Goal: Task Accomplishment & Management: Use online tool/utility

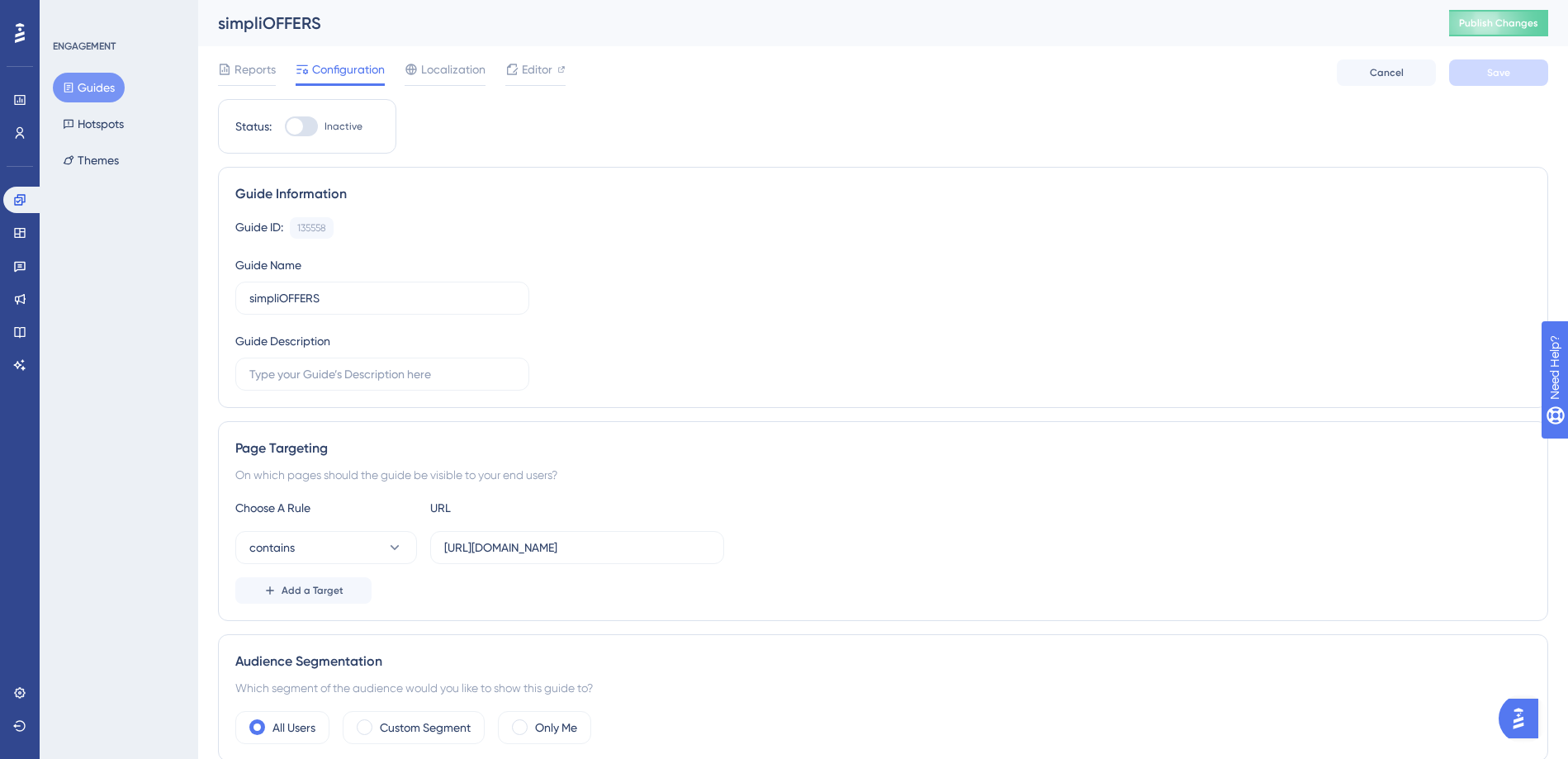
click at [77, 86] on button "Guides" at bounding box center [88, 87] width 72 height 30
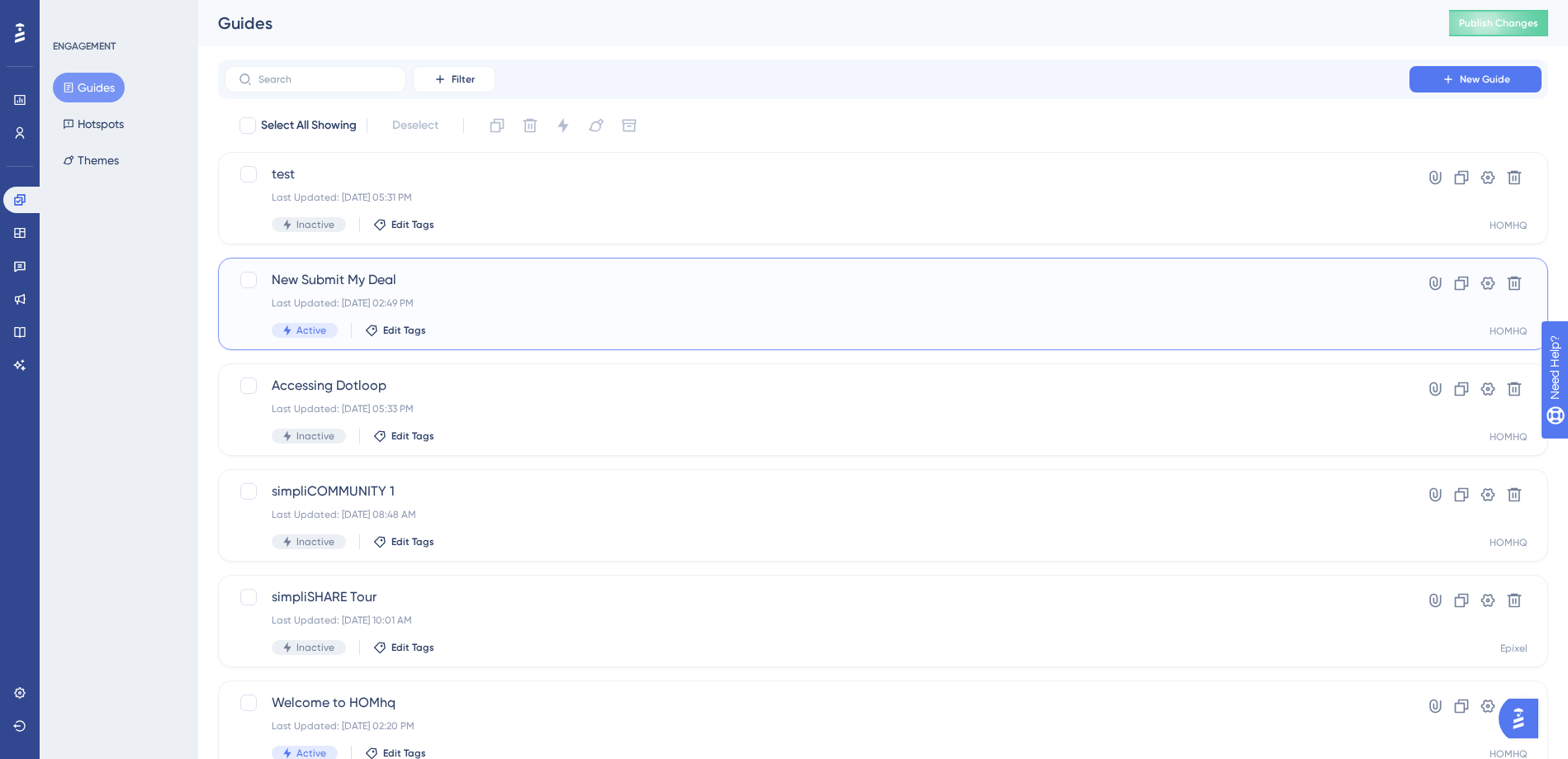
click at [486, 293] on div "New Submit My Deal Last Updated: [DATE] 02:49 PM Active Edit Tags" at bounding box center [816, 303] width 1090 height 68
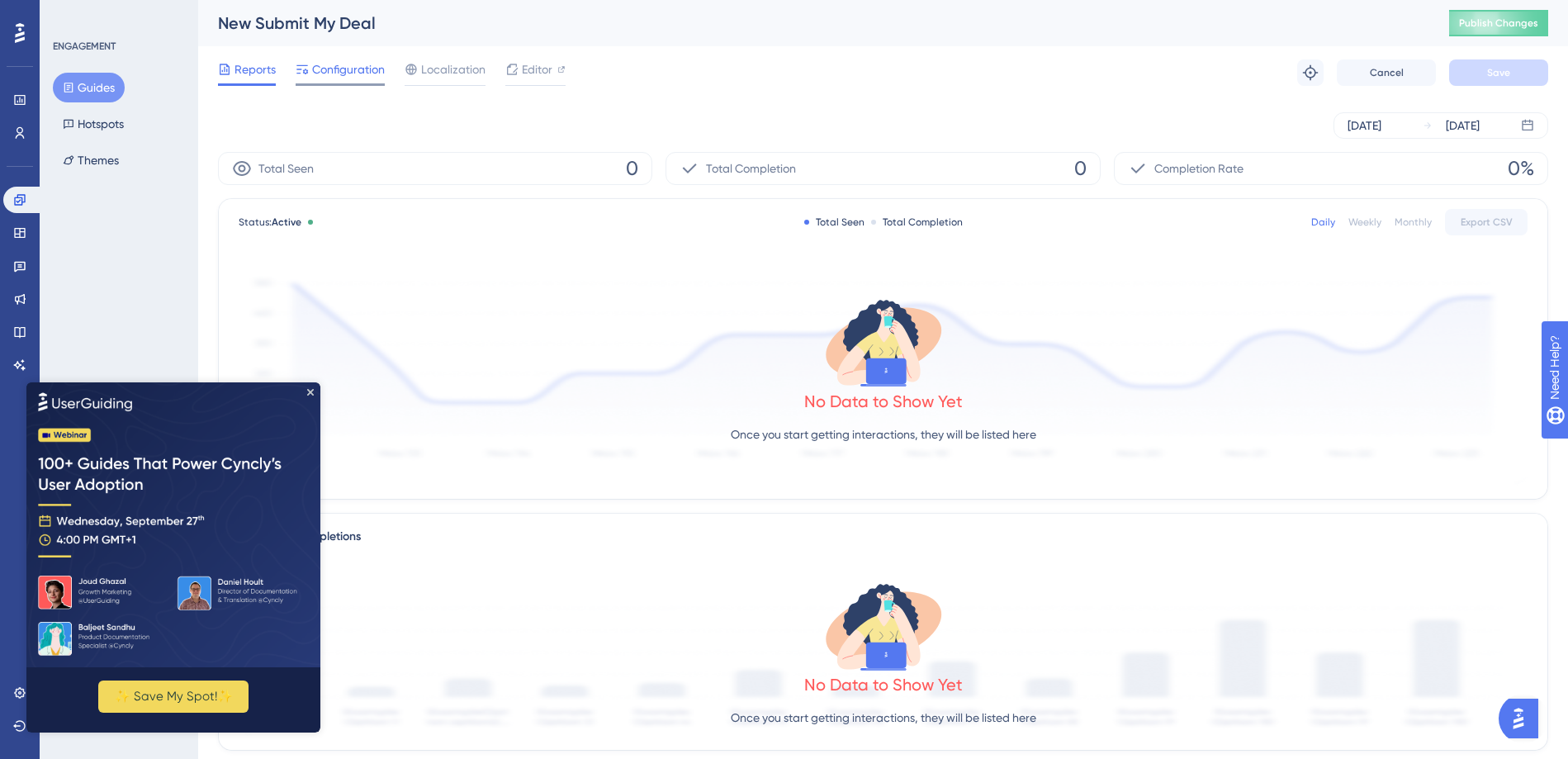
click at [348, 64] on span "Configuration" at bounding box center [349, 69] width 73 height 20
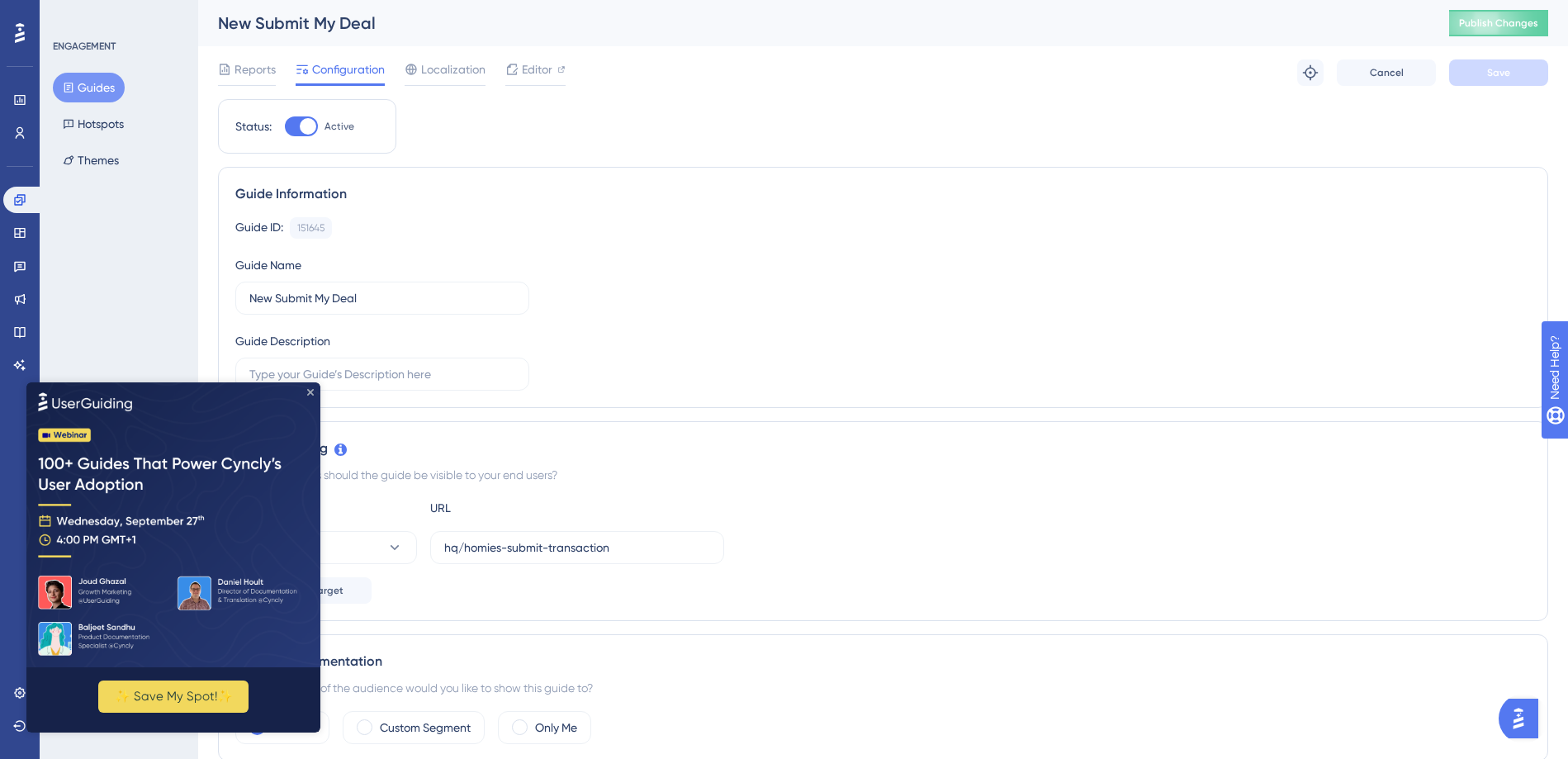
click at [309, 388] on icon "Close Preview" at bounding box center [310, 390] width 6 height 6
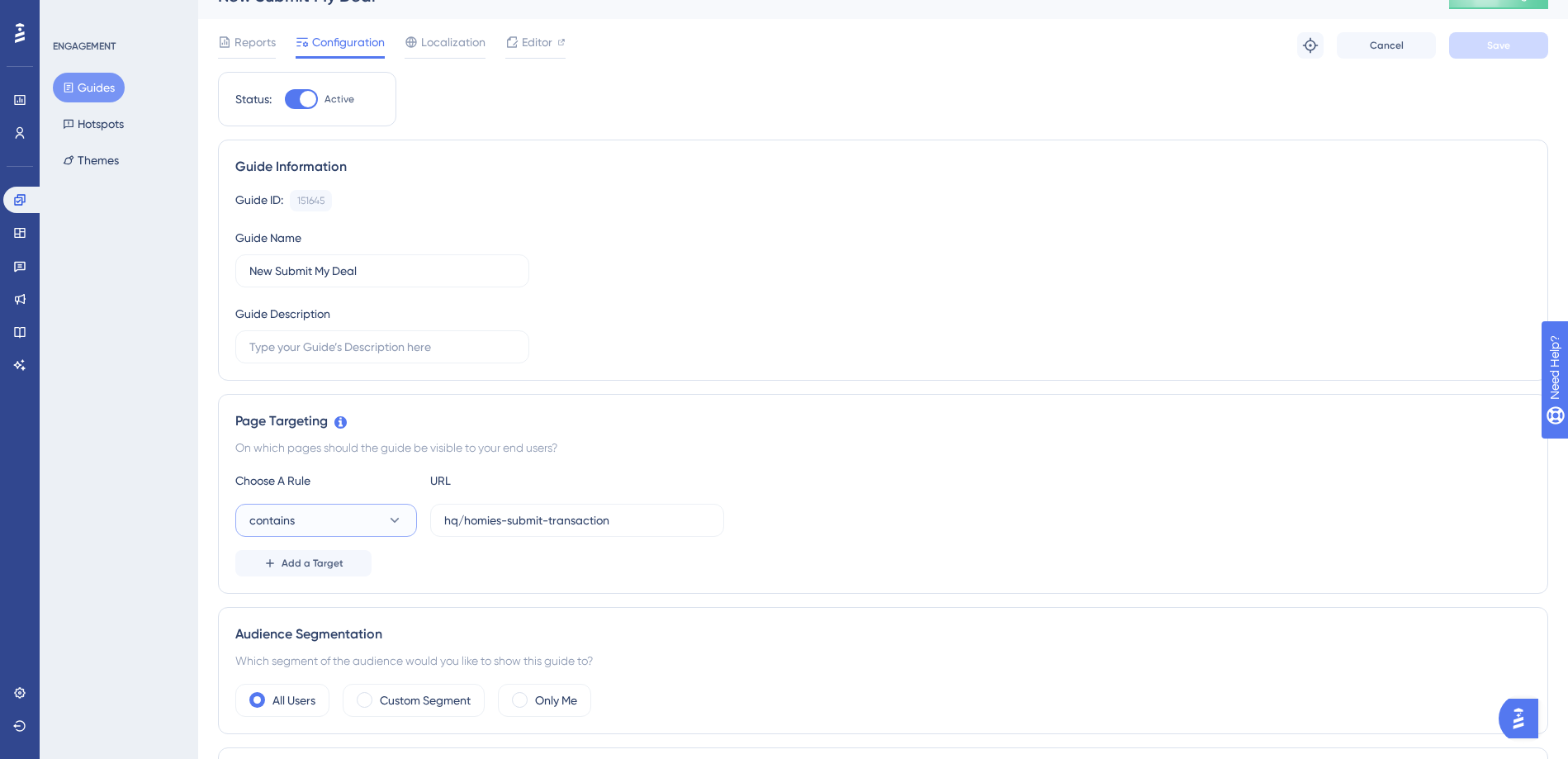
click at [380, 515] on button "contains" at bounding box center [326, 520] width 182 height 33
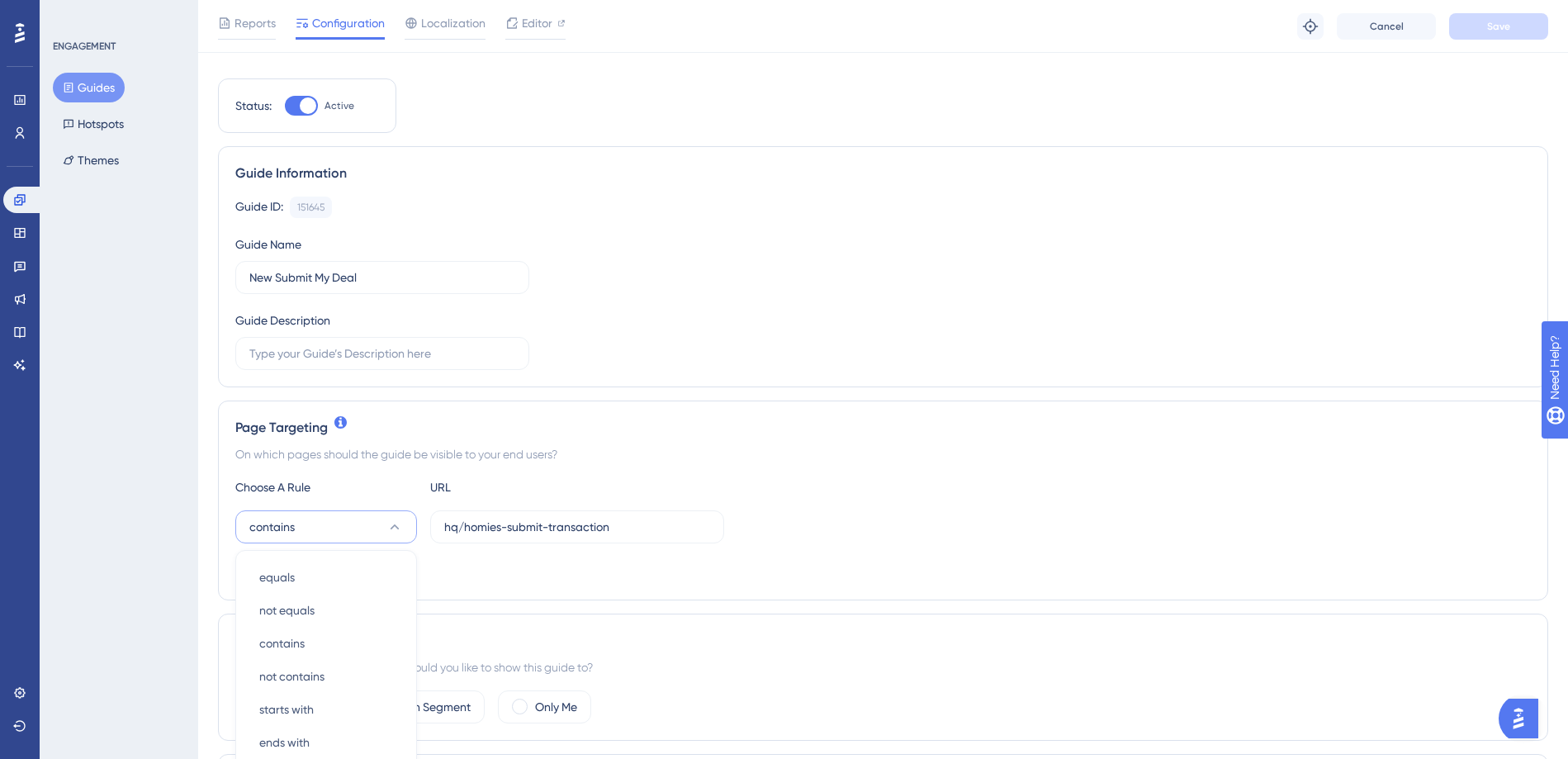
scroll to position [323, 0]
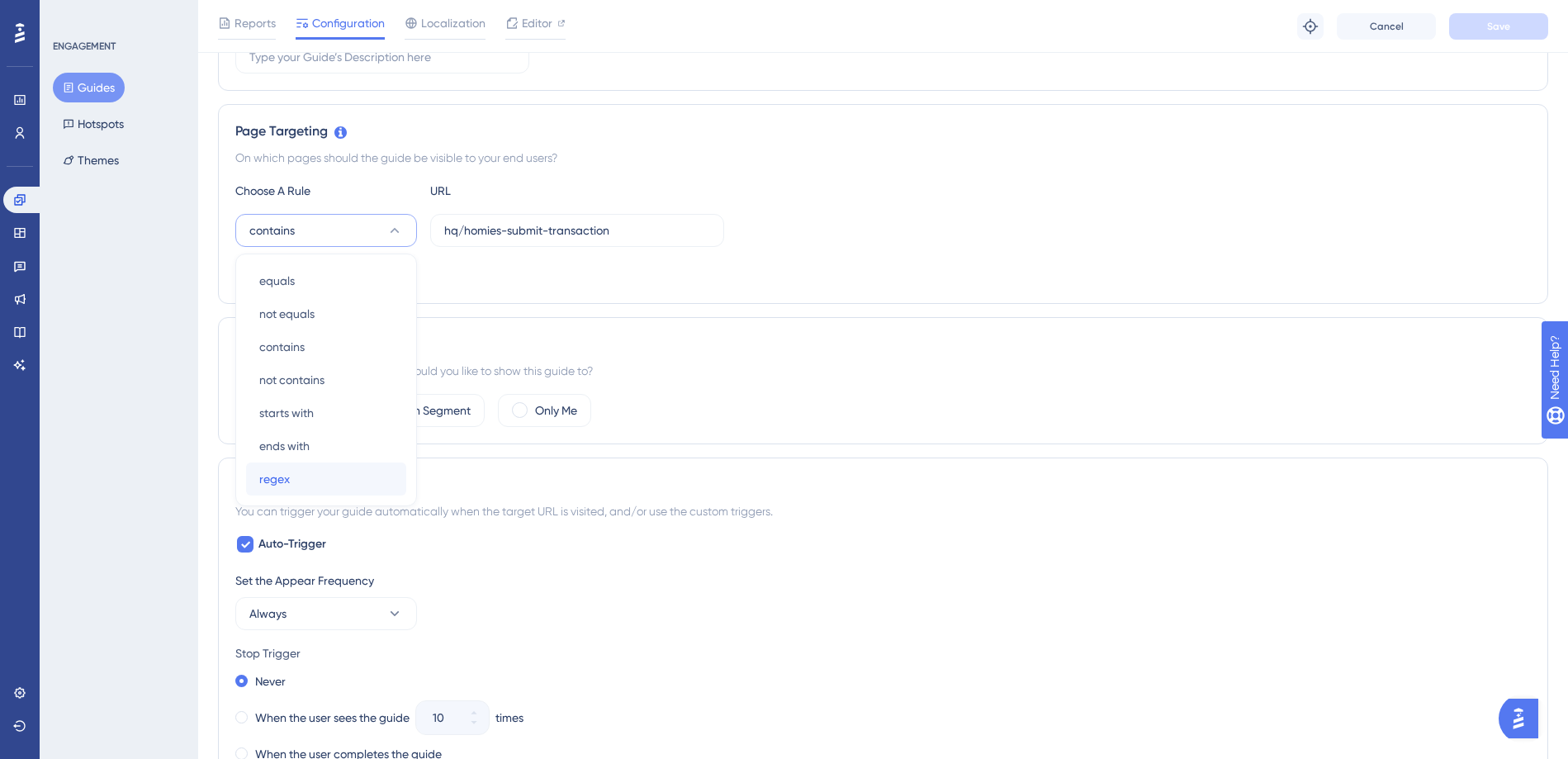
click at [373, 481] on div "regex regex" at bounding box center [326, 478] width 133 height 33
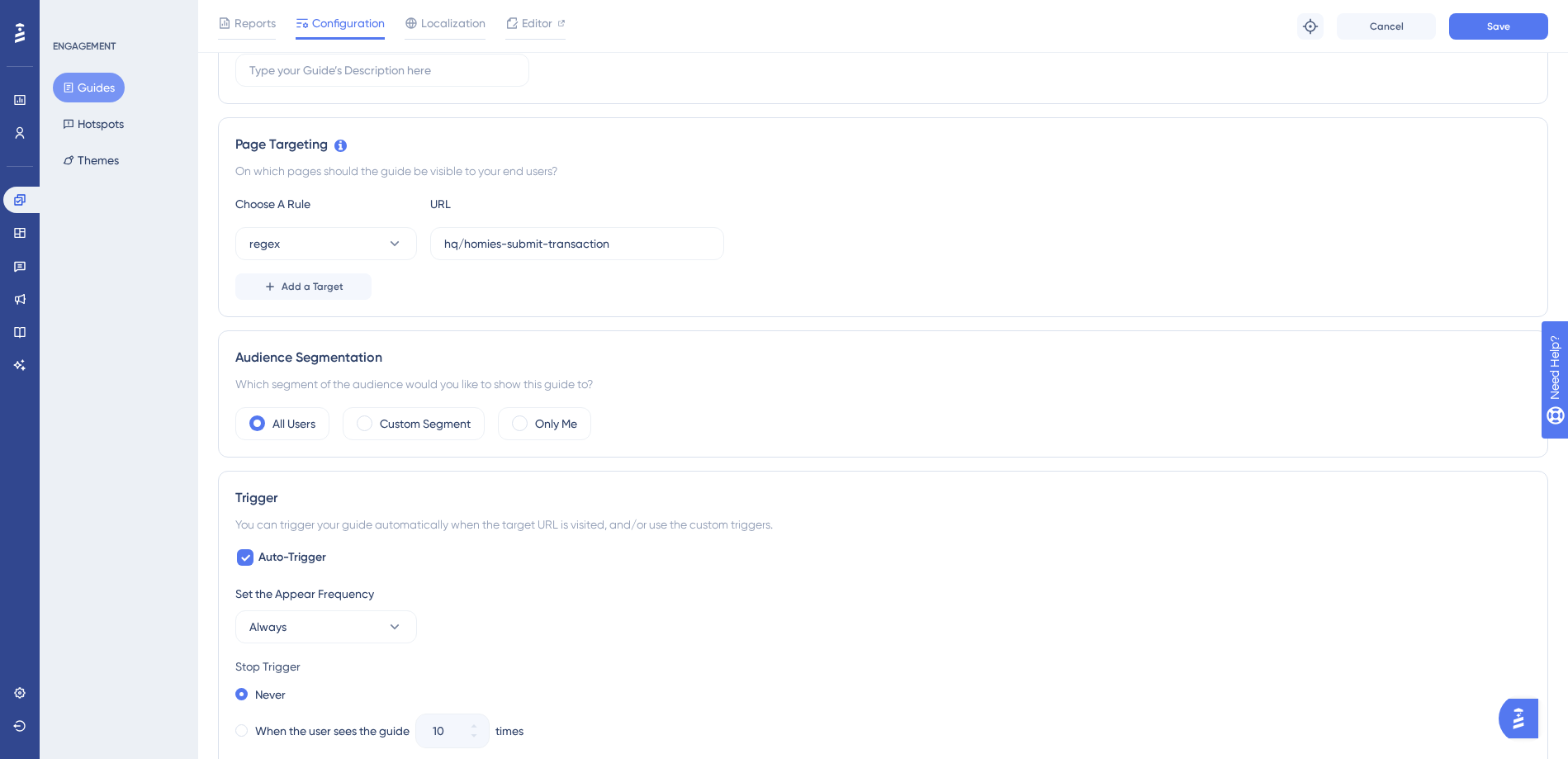
scroll to position [309, 0]
click at [1504, 34] on button "Save" at bounding box center [1498, 26] width 99 height 26
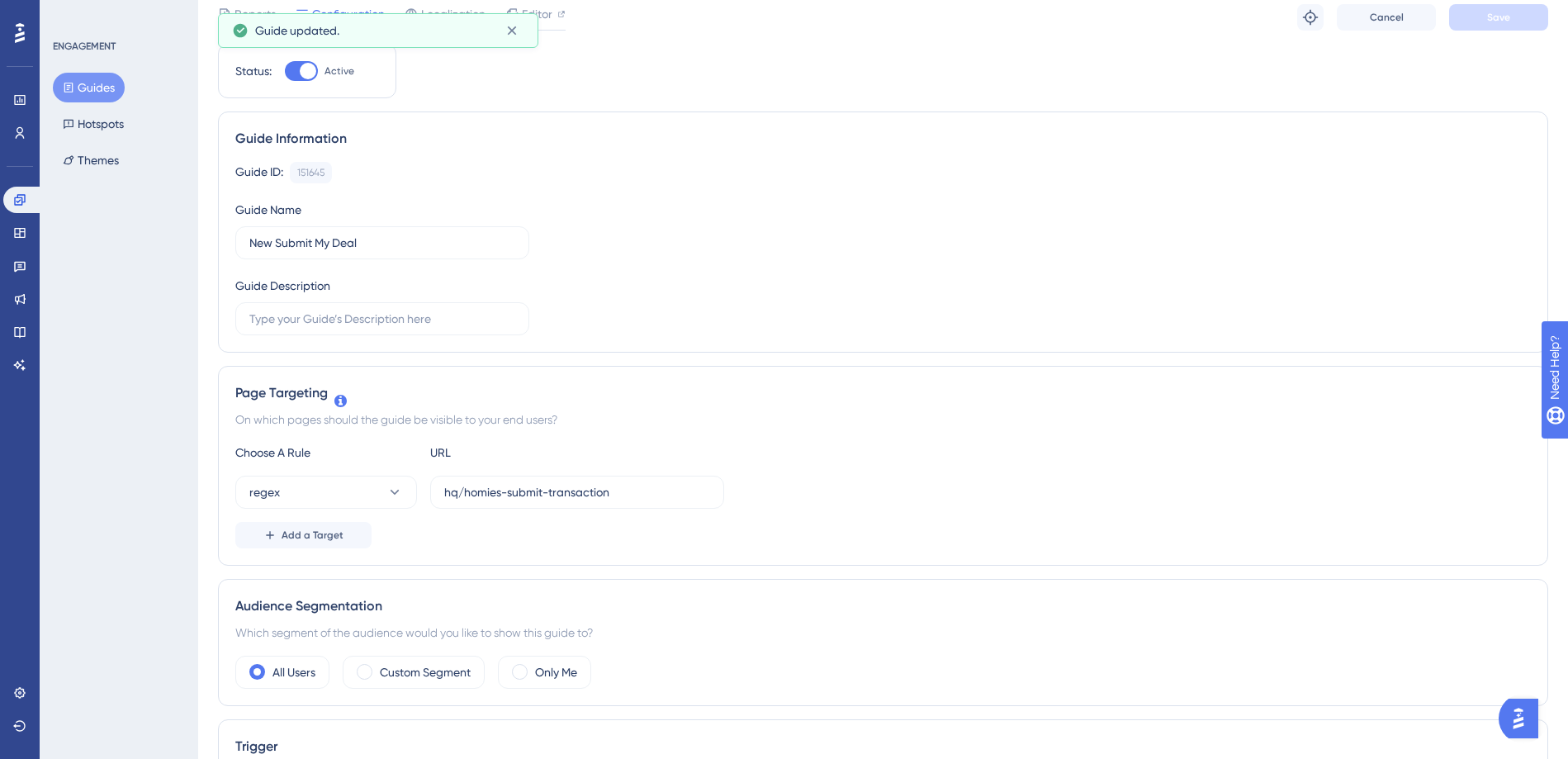
scroll to position [0, 0]
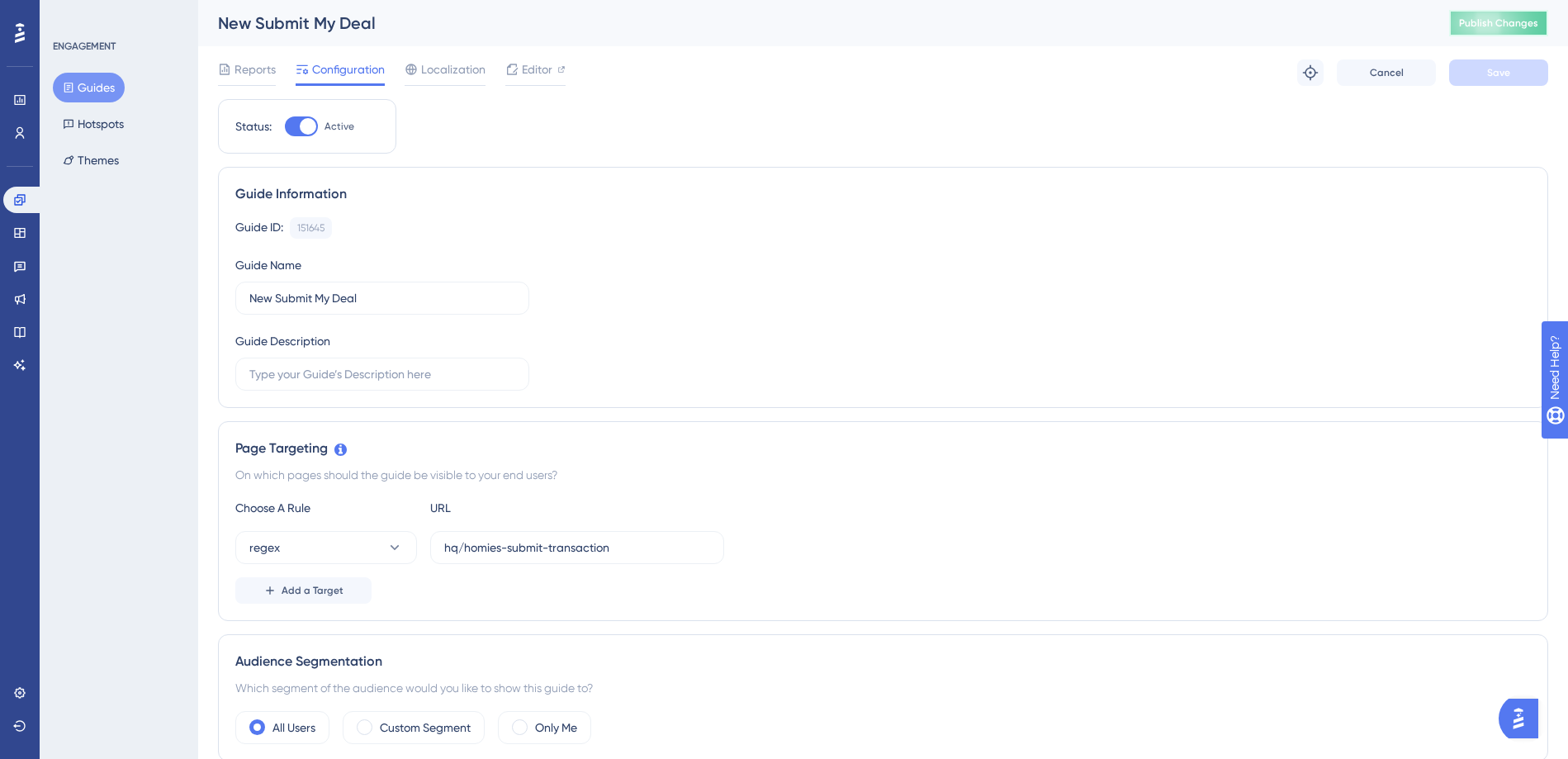
click at [1480, 27] on button "Publish Changes" at bounding box center [1498, 23] width 99 height 26
click at [508, 538] on input "hq/homies-submit-transaction" at bounding box center [577, 547] width 266 height 18
paste input "^/hq/homies-submit-transaction$"
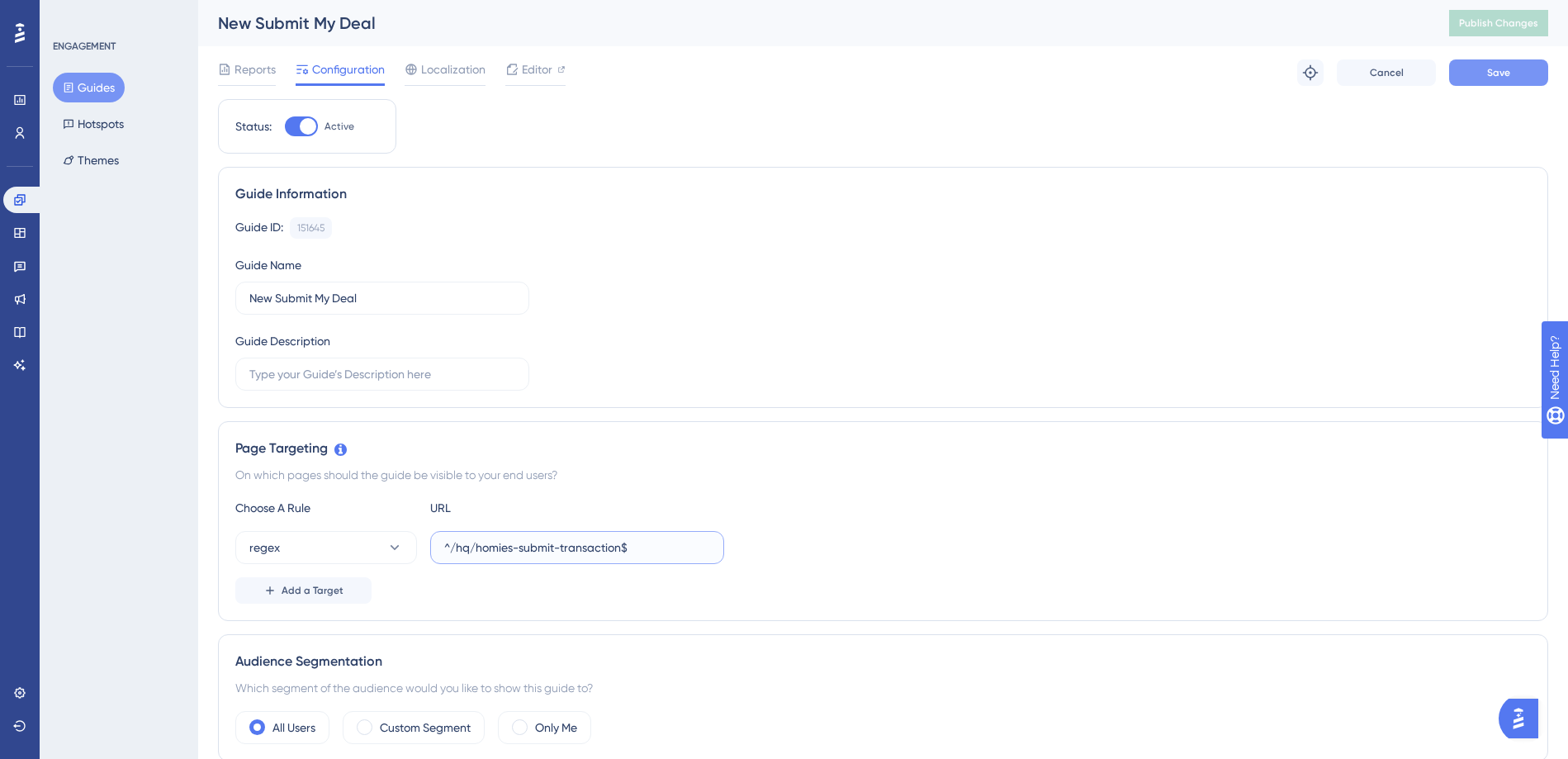
type input "^/hq/homies-submit-transaction$"
click at [1465, 66] on button "Save" at bounding box center [1498, 72] width 99 height 26
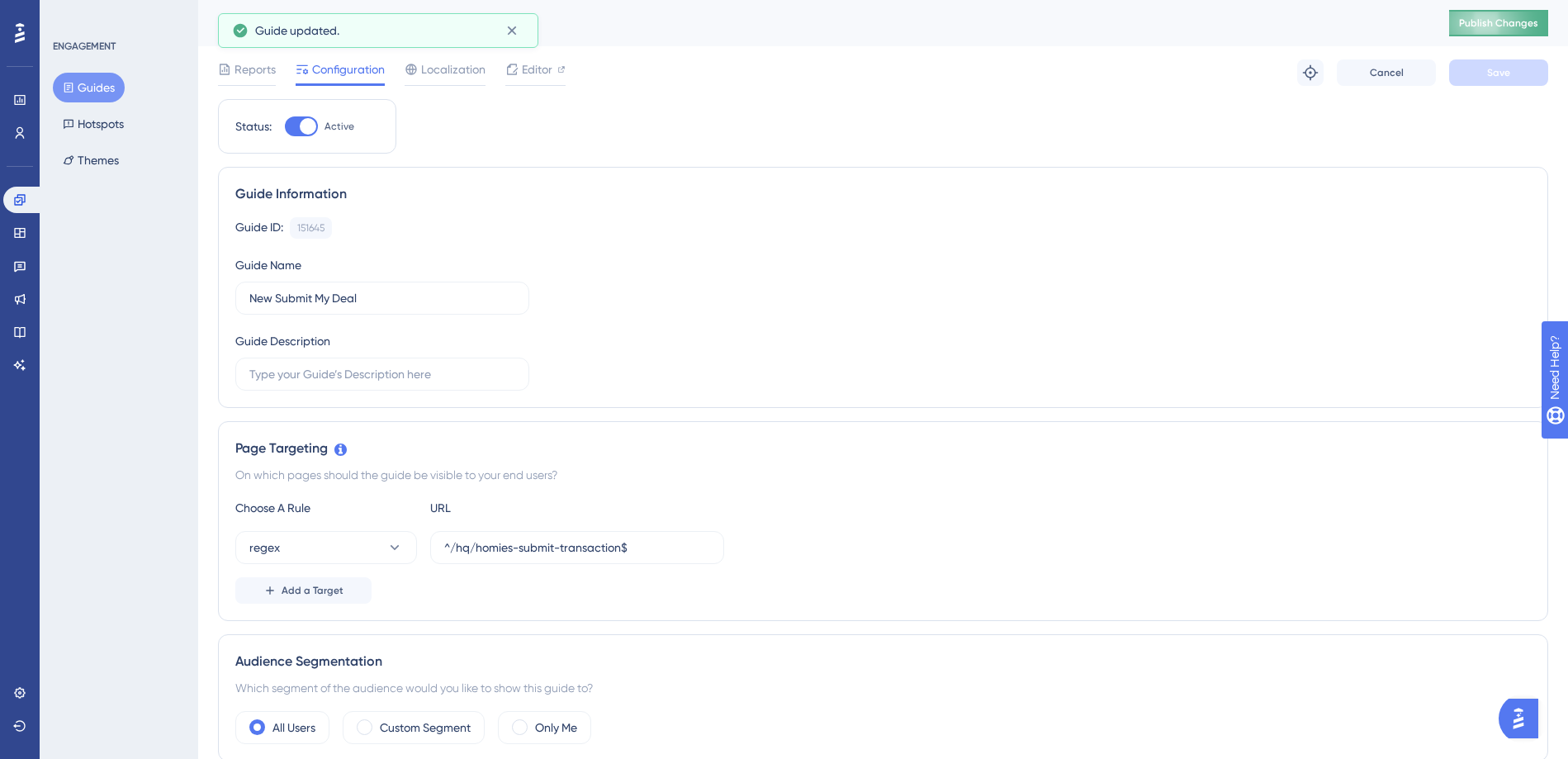
click at [1489, 23] on span "Publish Changes" at bounding box center [1498, 23] width 79 height 14
